Goal: Task Accomplishment & Management: Manage account settings

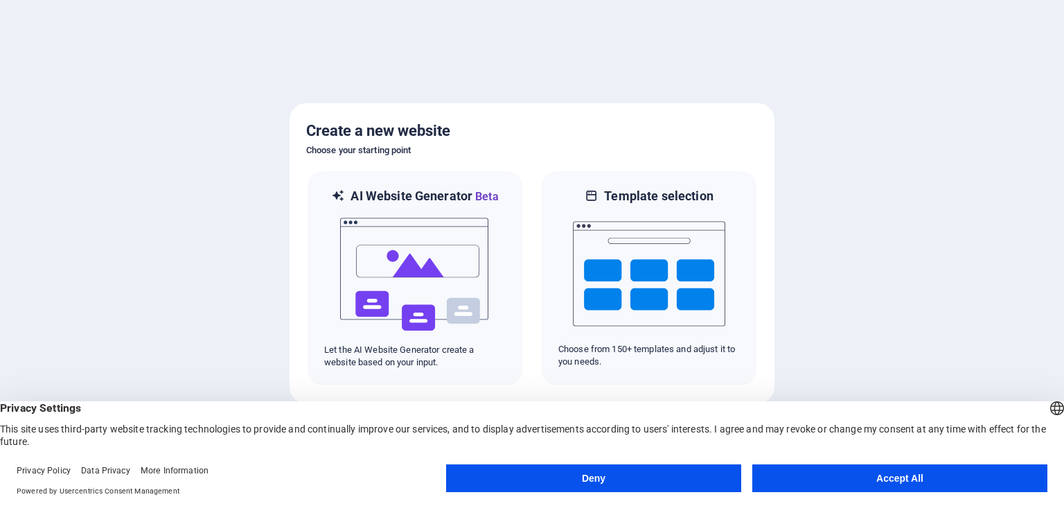
click at [839, 477] on button "Accept All" at bounding box center [899, 478] width 295 height 28
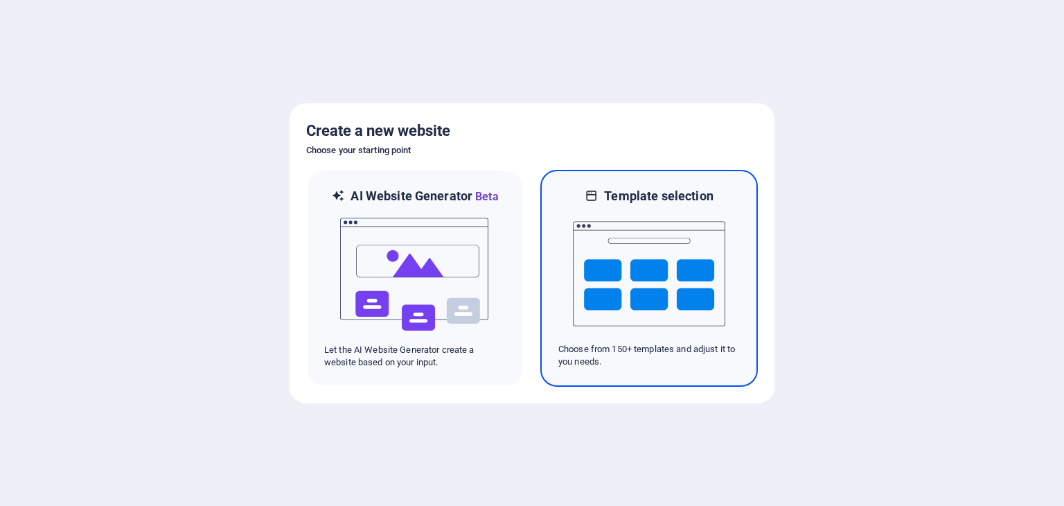
click at [687, 280] on img at bounding box center [649, 273] width 152 height 139
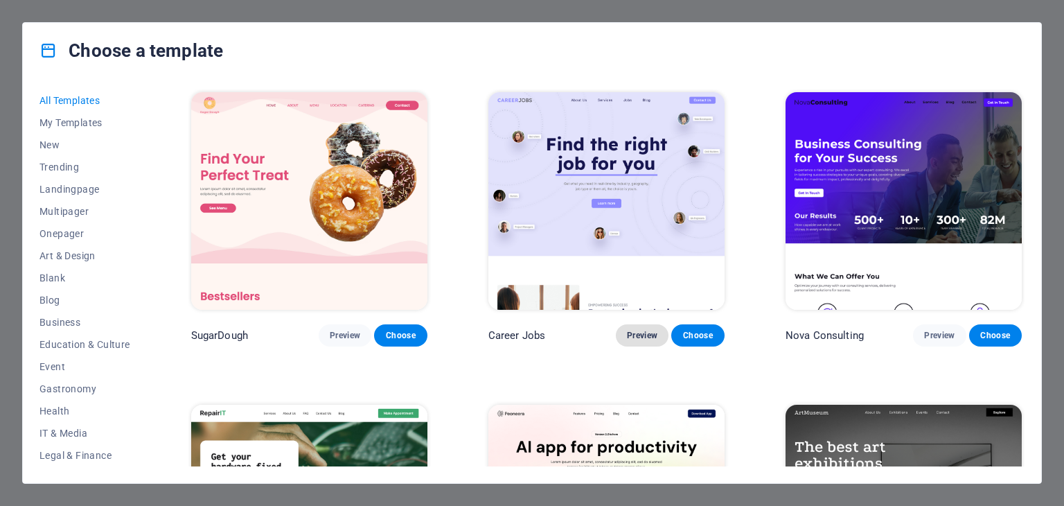
click at [650, 339] on button "Preview" at bounding box center [642, 335] width 53 height 22
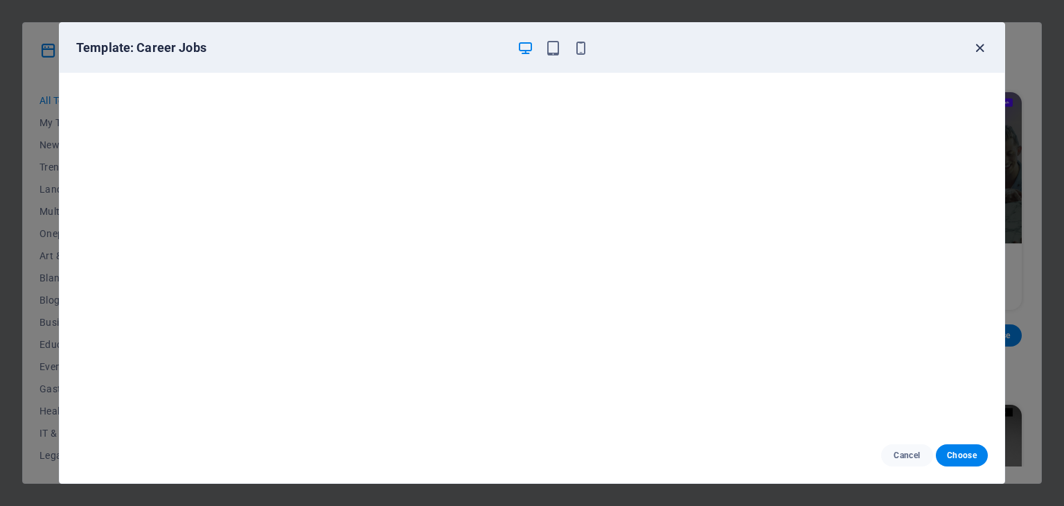
click at [978, 48] on icon "button" at bounding box center [980, 48] width 16 height 16
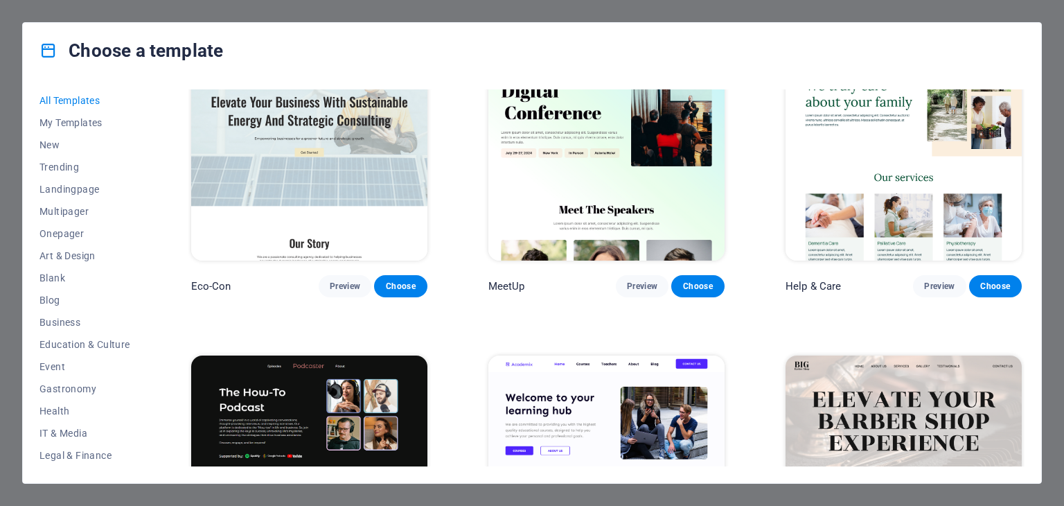
scroll to position [1593, 0]
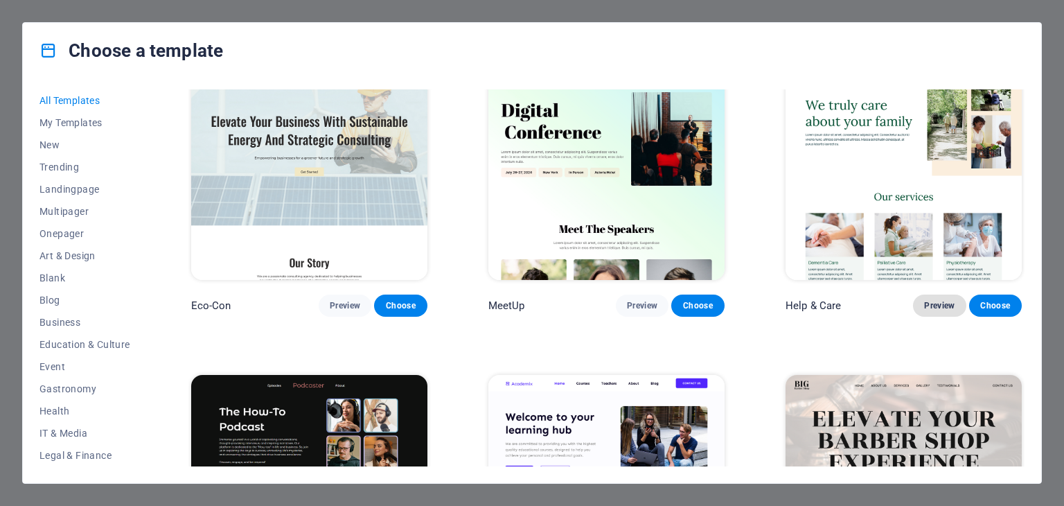
click at [935, 300] on span "Preview" at bounding box center [939, 305] width 30 height 11
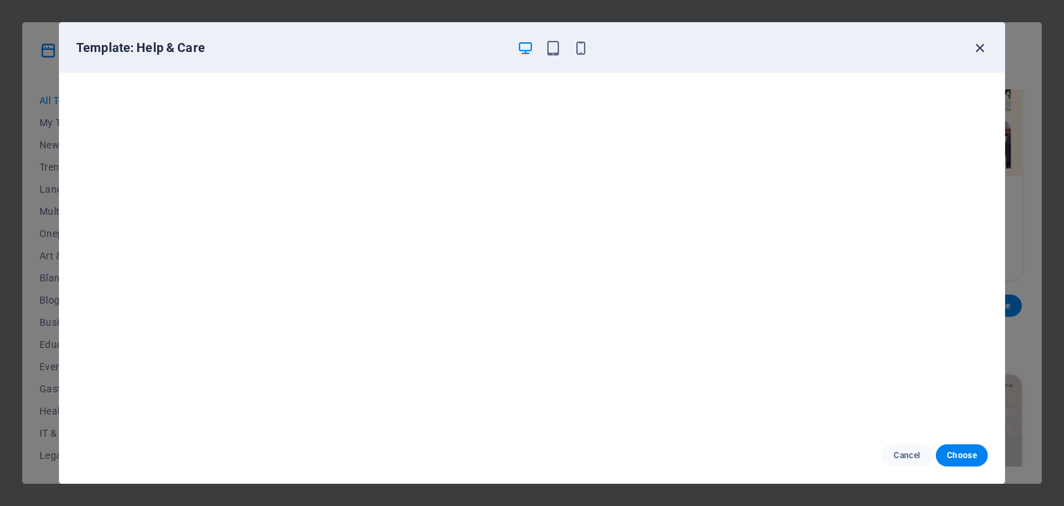
click at [985, 46] on icon "button" at bounding box center [980, 48] width 16 height 16
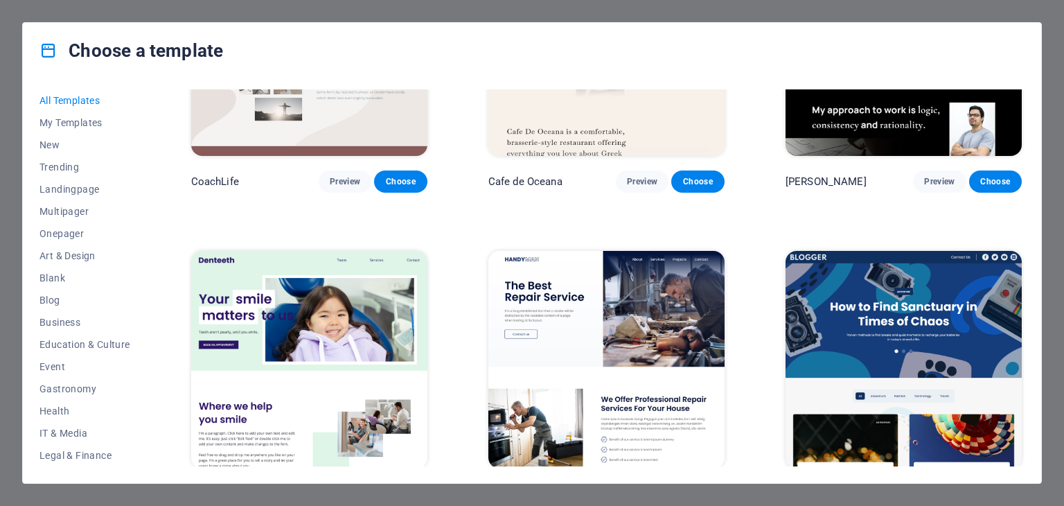
scroll to position [4919, 0]
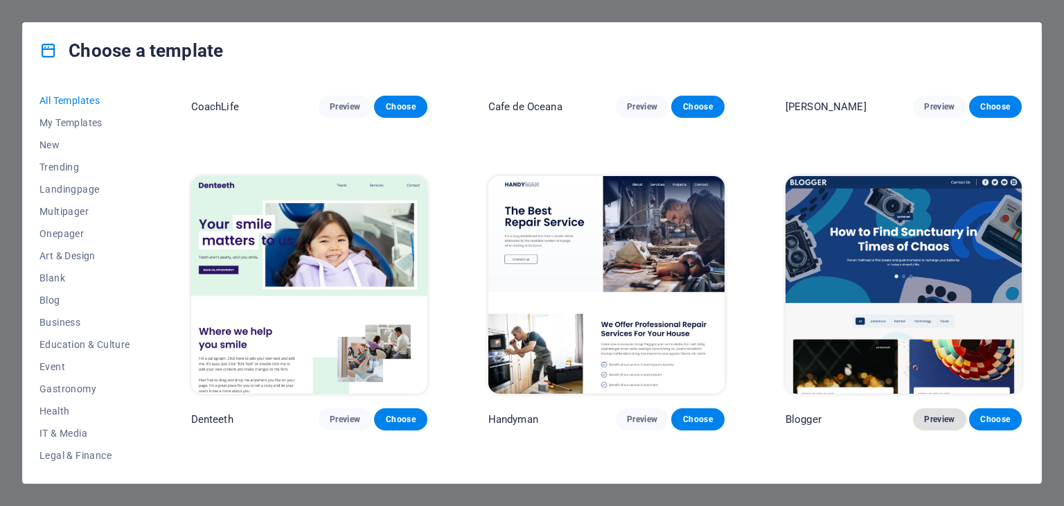
click at [935, 408] on button "Preview" at bounding box center [939, 419] width 53 height 22
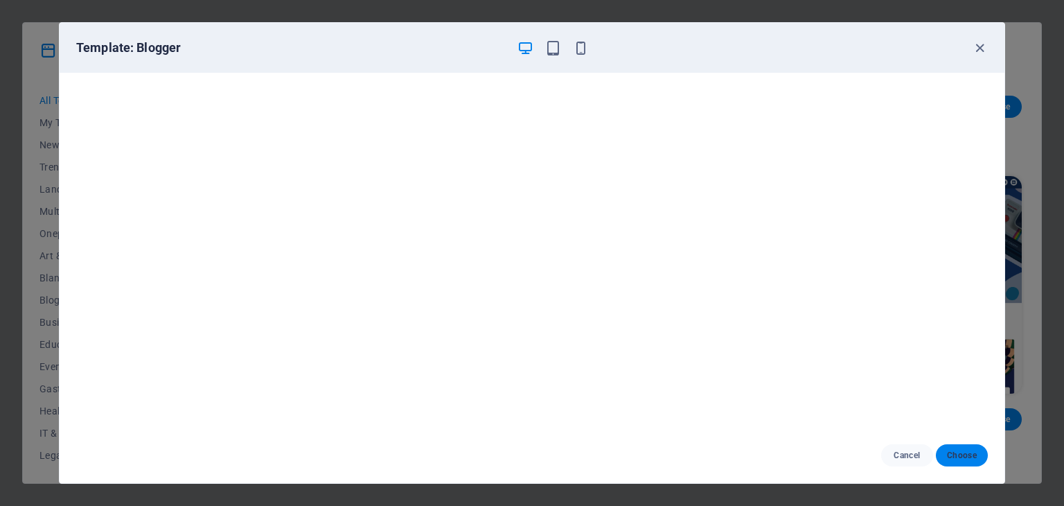
click at [970, 456] on span "Choose" at bounding box center [962, 455] width 30 height 11
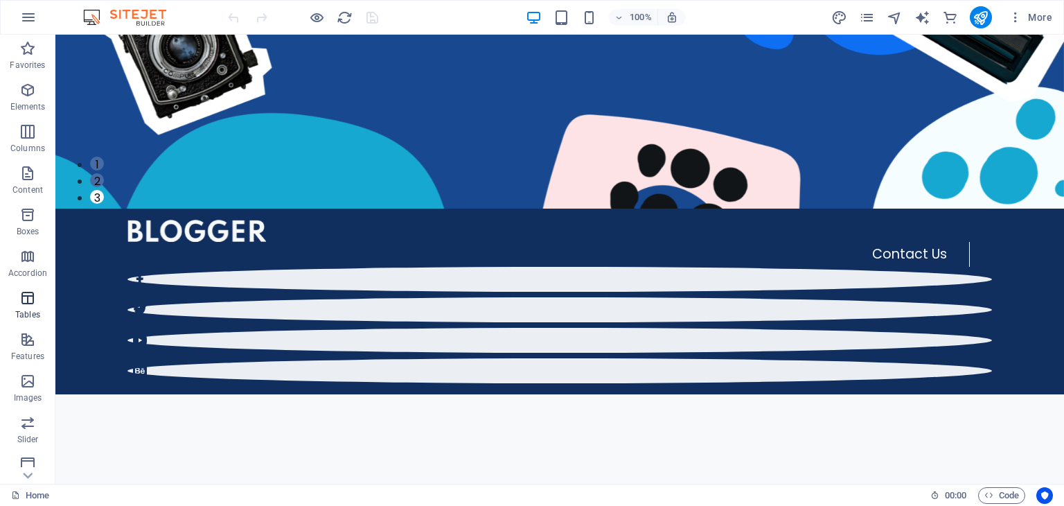
scroll to position [139, 0]
click at [29, 324] on icon "button" at bounding box center [27, 325] width 17 height 17
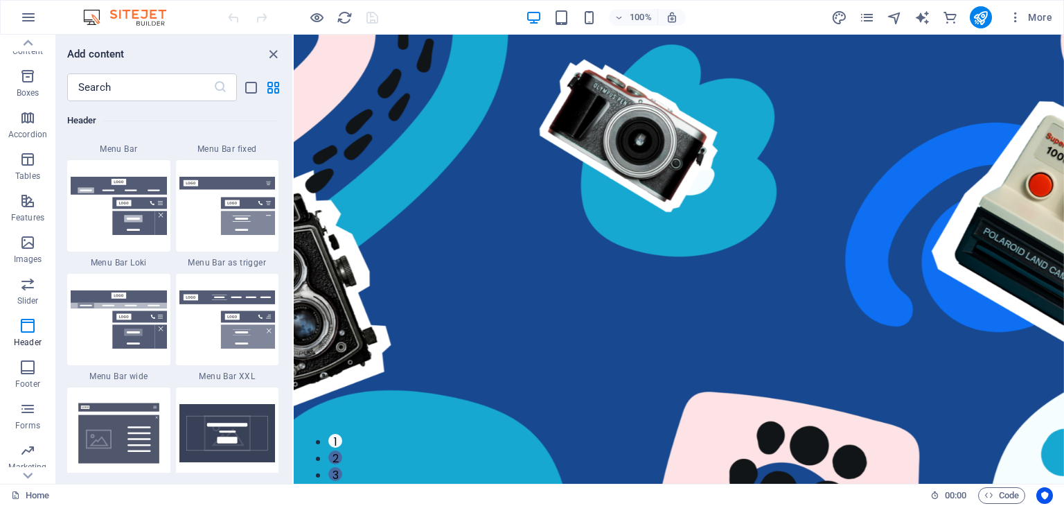
scroll to position [8273, 0]
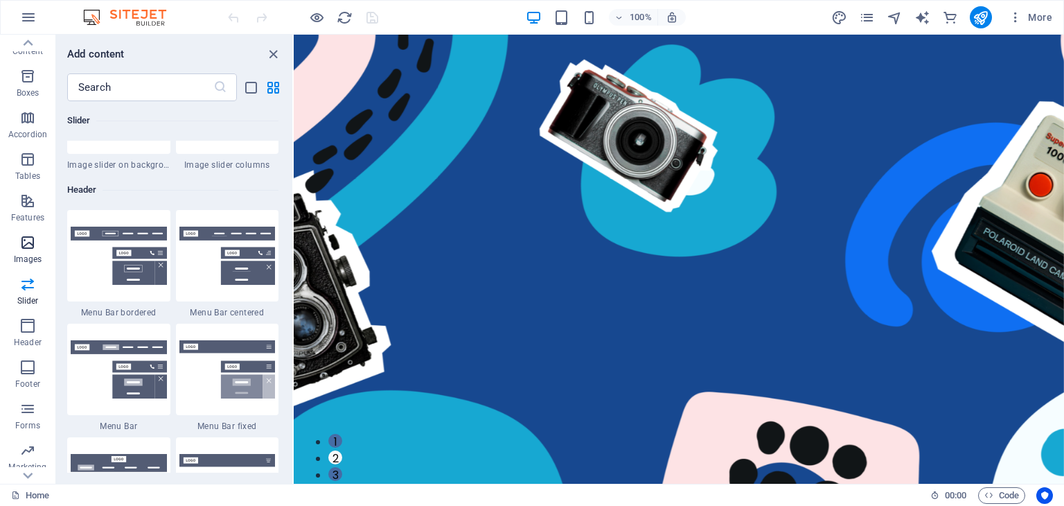
click at [30, 249] on icon "button" at bounding box center [27, 242] width 17 height 17
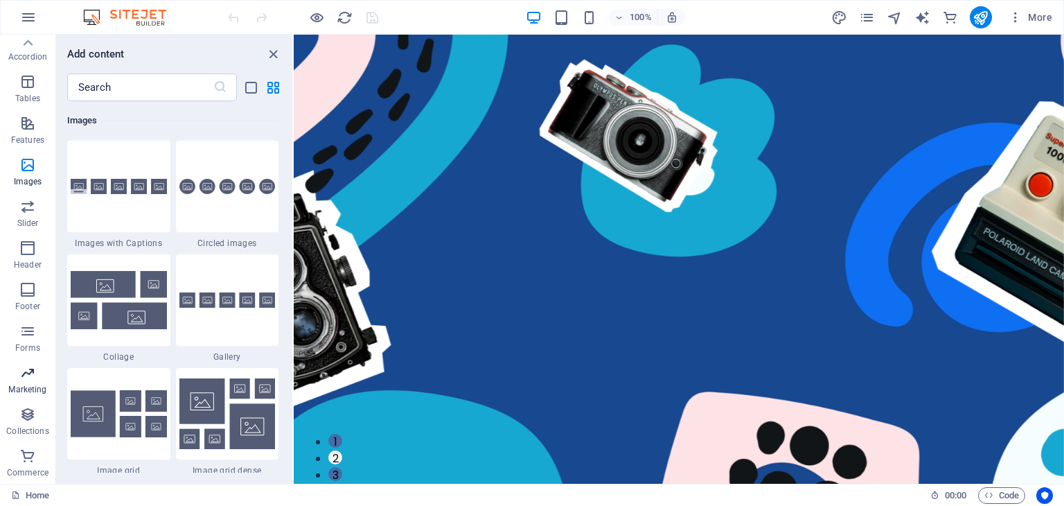
scroll to position [0, 0]
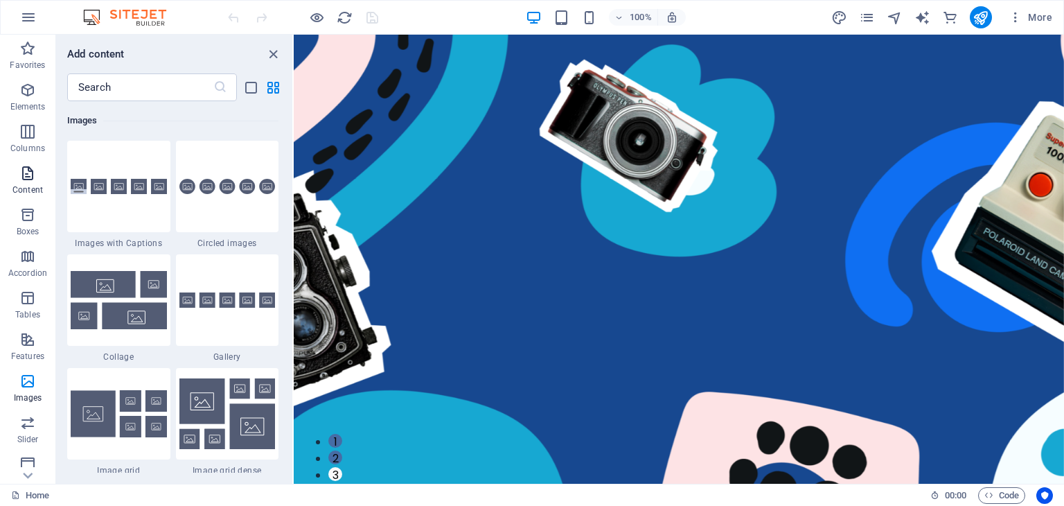
click at [33, 173] on icon "button" at bounding box center [27, 173] width 17 height 17
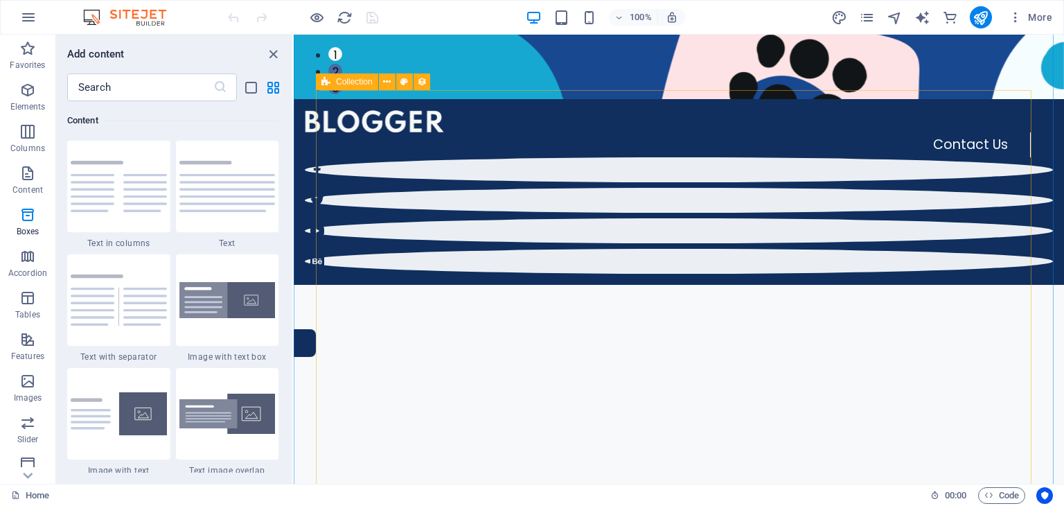
scroll to position [554, 0]
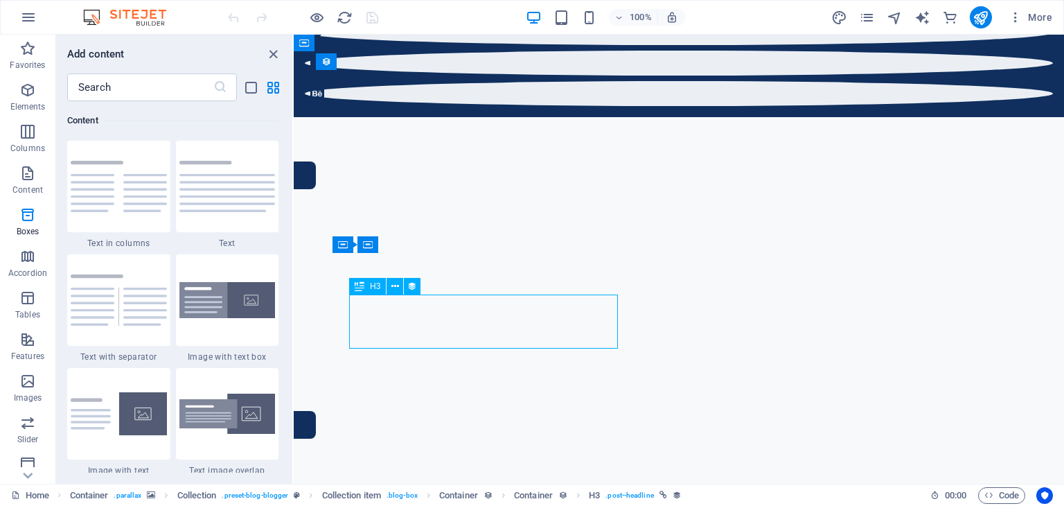
click at [394, 286] on icon at bounding box center [395, 286] width 8 height 15
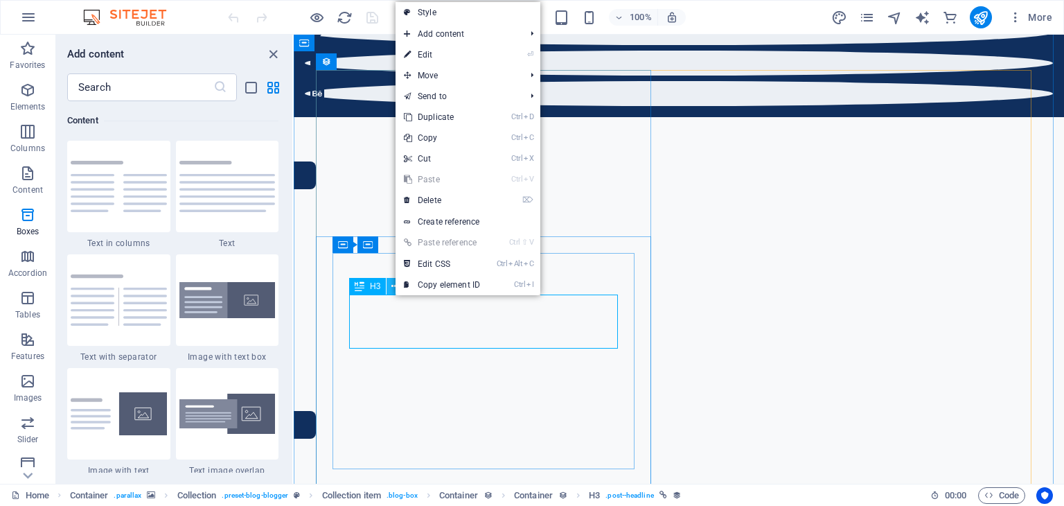
click at [394, 286] on icon at bounding box center [395, 286] width 8 height 15
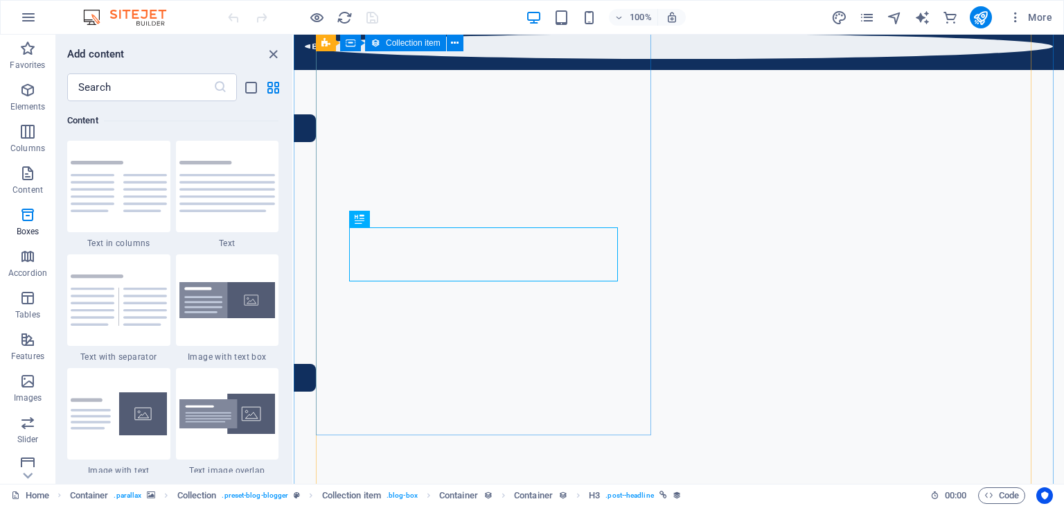
scroll to position [624, 0]
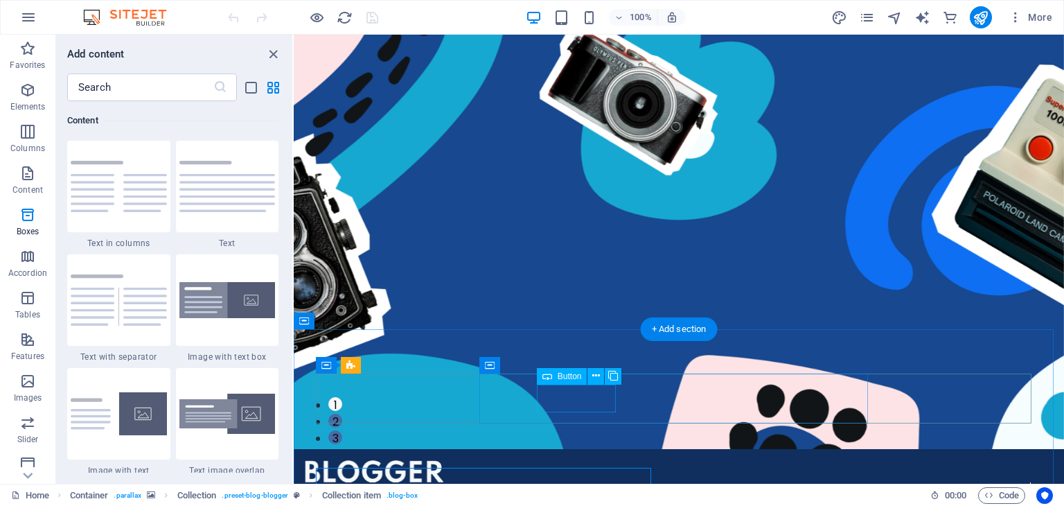
scroll to position [0, 0]
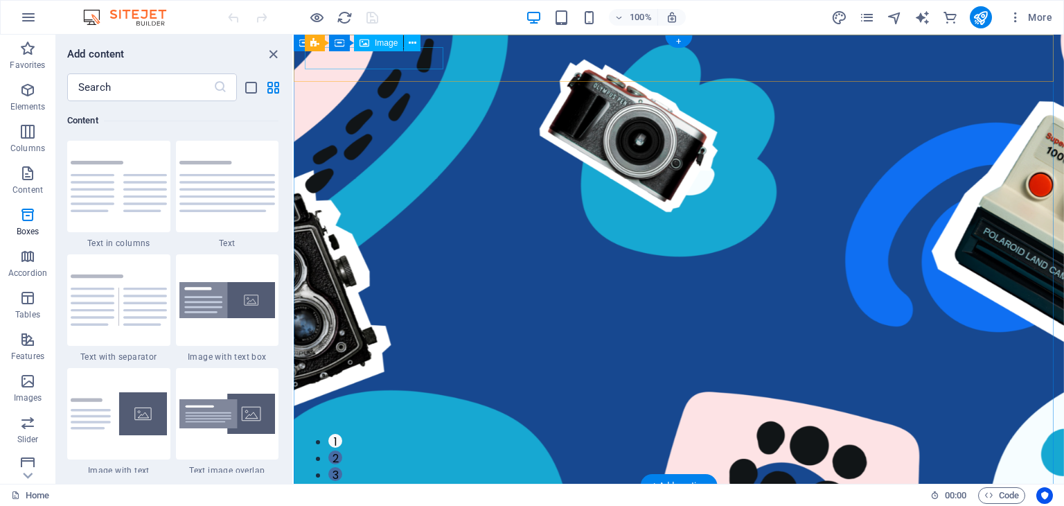
click at [317, 497] on figure at bounding box center [679, 508] width 748 height 22
click at [347, 497] on figure at bounding box center [679, 508] width 748 height 22
select select "px"
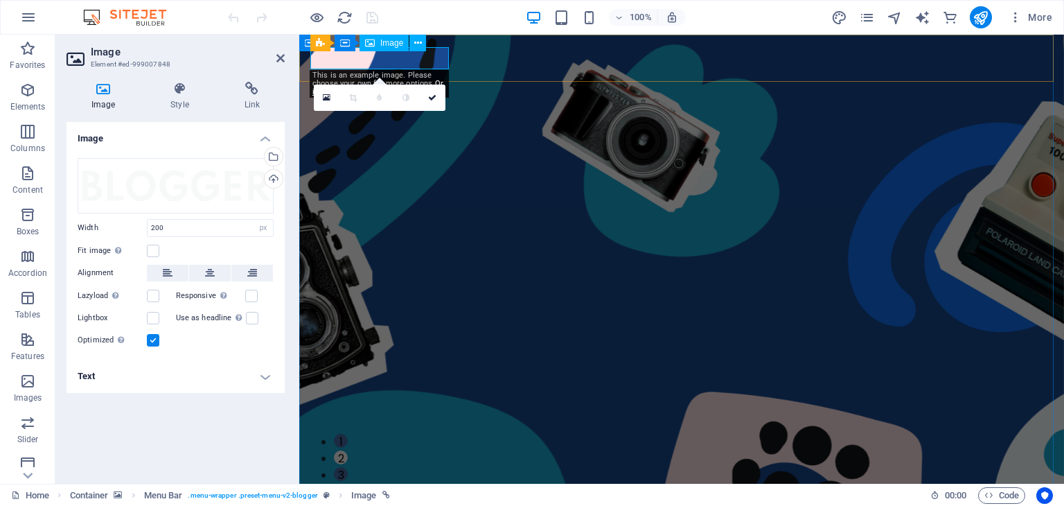
click at [394, 497] on figure at bounding box center [681, 508] width 743 height 22
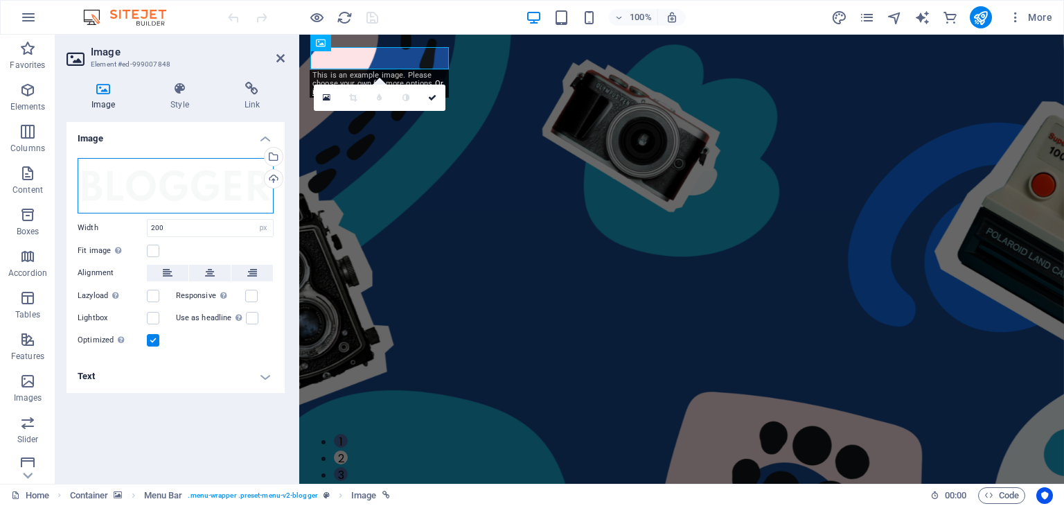
click at [172, 186] on div "Drag files here, click to choose files or select files from Files or our free s…" at bounding box center [176, 185] width 196 height 55
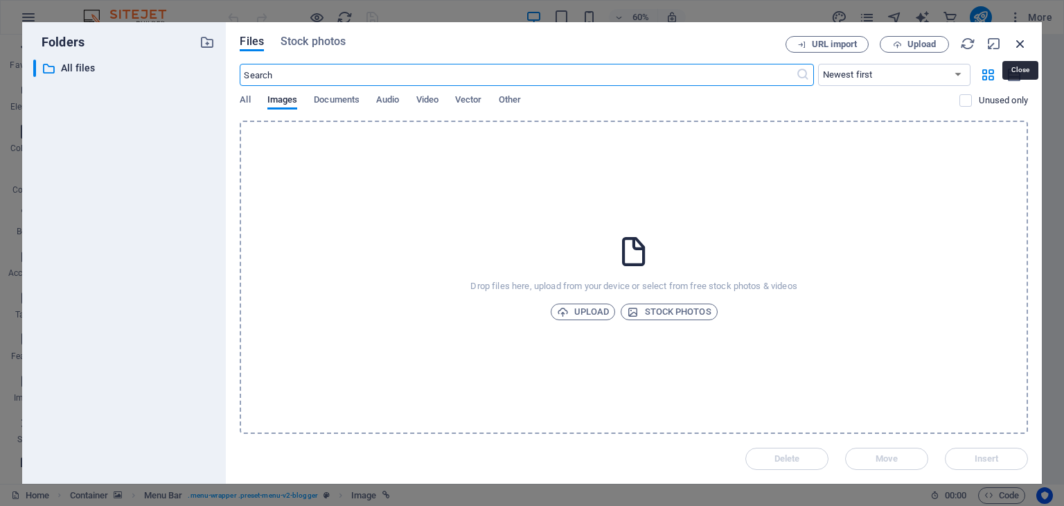
click at [1014, 42] on icon "button" at bounding box center [1020, 43] width 15 height 15
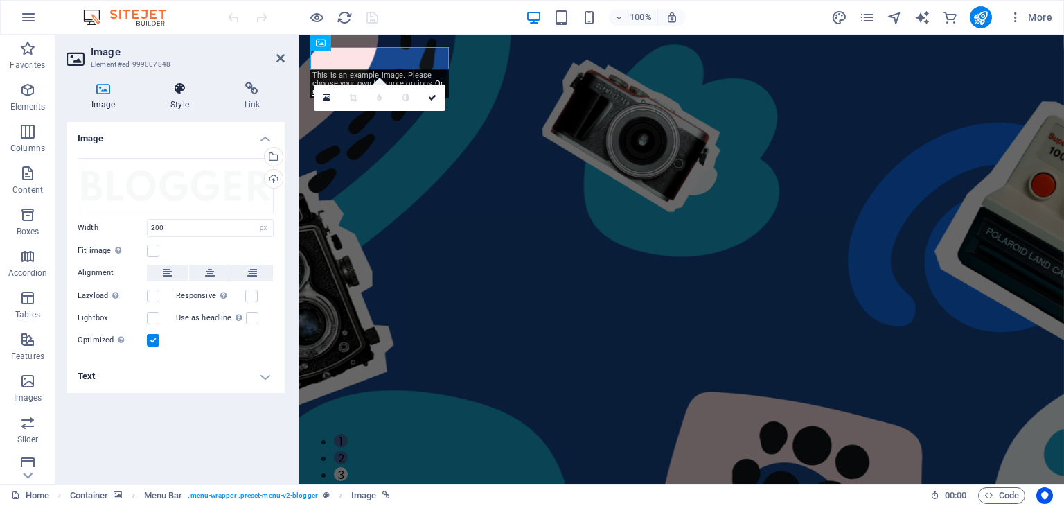
click at [200, 100] on h4 "Style" at bounding box center [181, 96] width 73 height 29
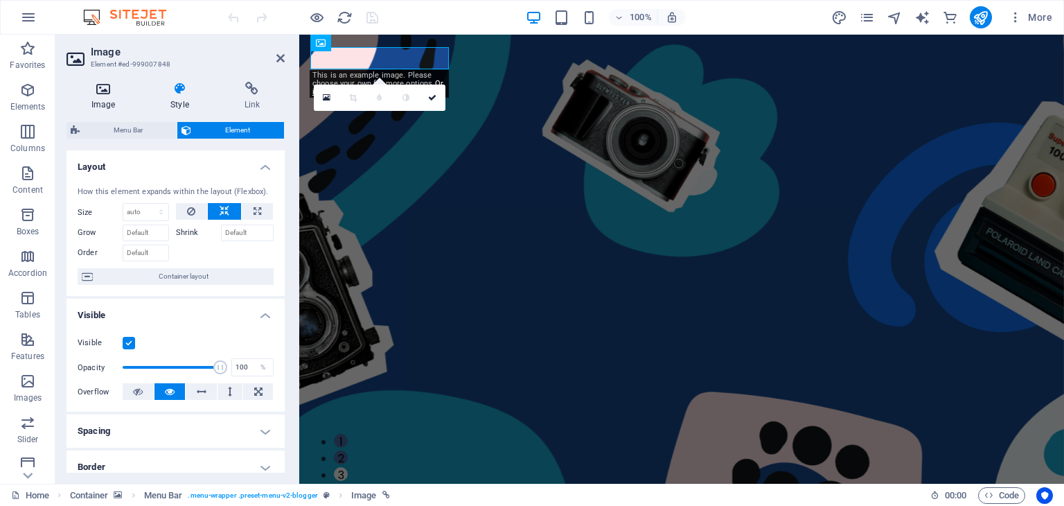
click at [119, 92] on icon at bounding box center [103, 89] width 73 height 14
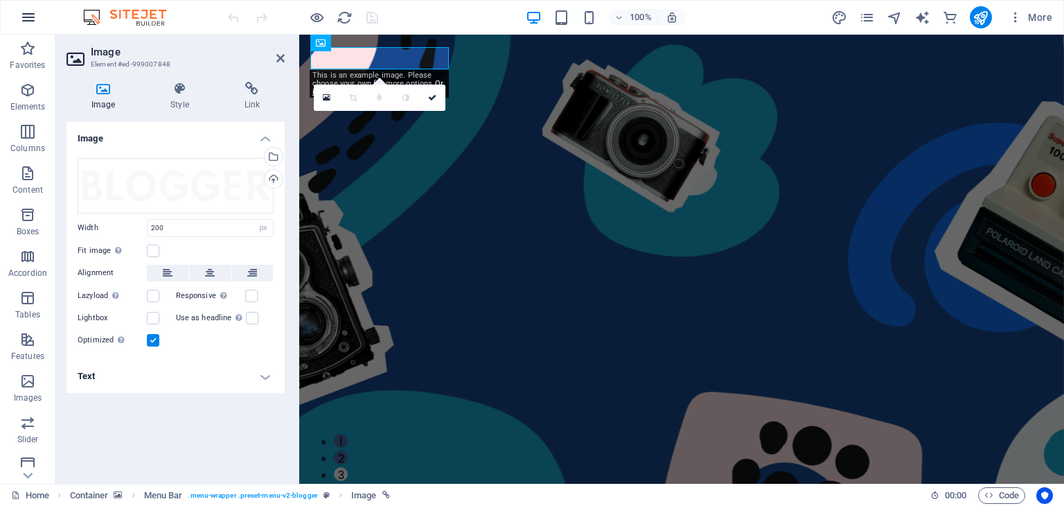
click at [26, 10] on icon "button" at bounding box center [28, 17] width 17 height 17
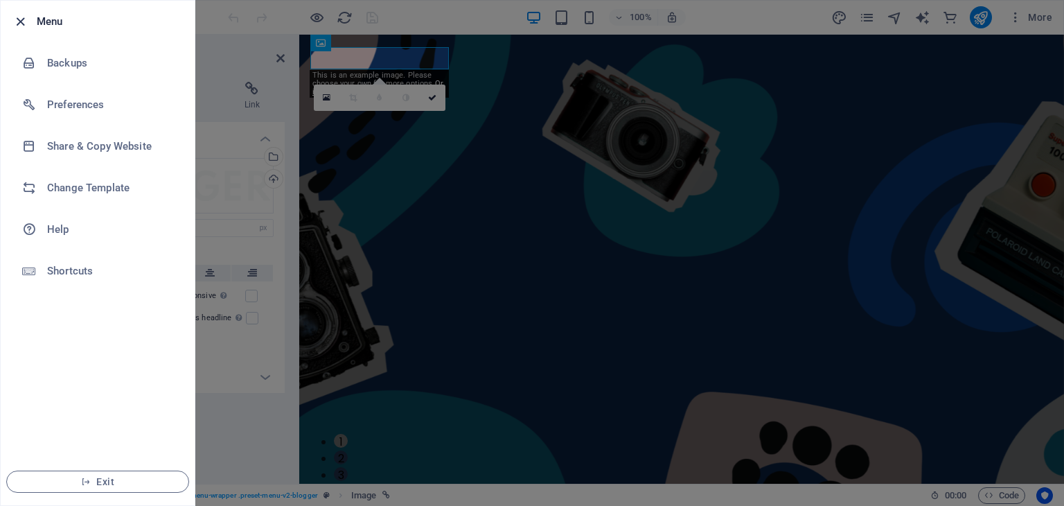
click at [13, 18] on icon "button" at bounding box center [20, 22] width 16 height 16
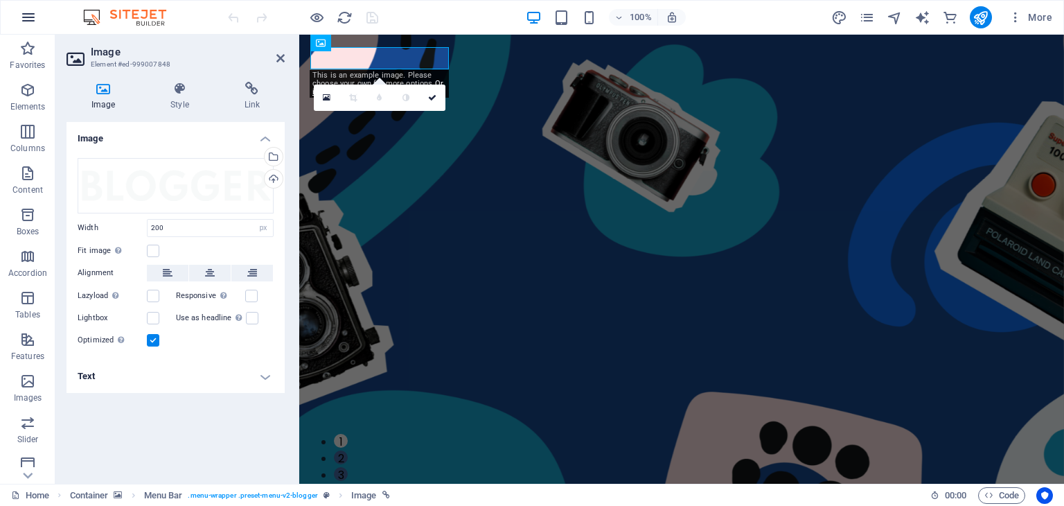
click at [17, 16] on button "button" at bounding box center [28, 17] width 33 height 33
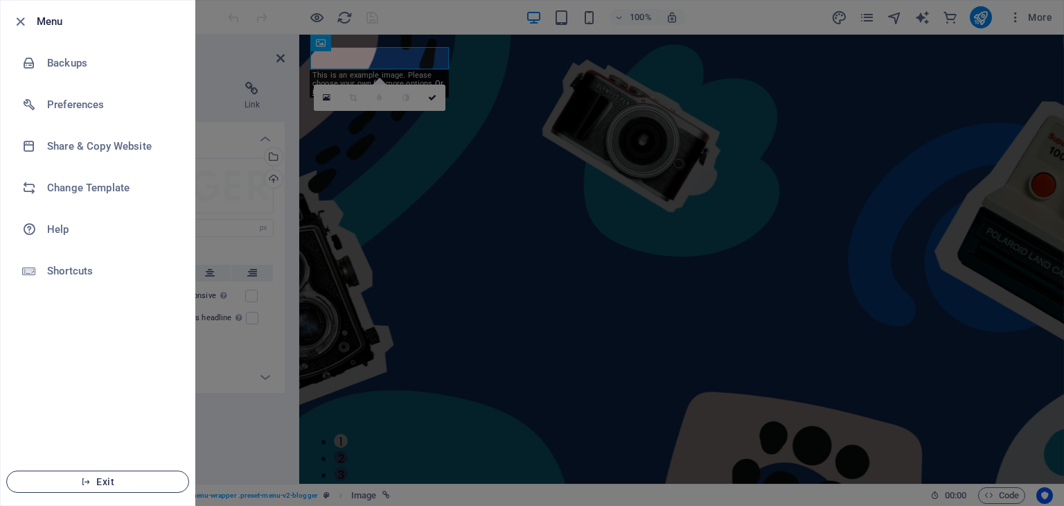
click at [86, 483] on icon "button" at bounding box center [86, 482] width 10 height 10
